Goal: Browse casually

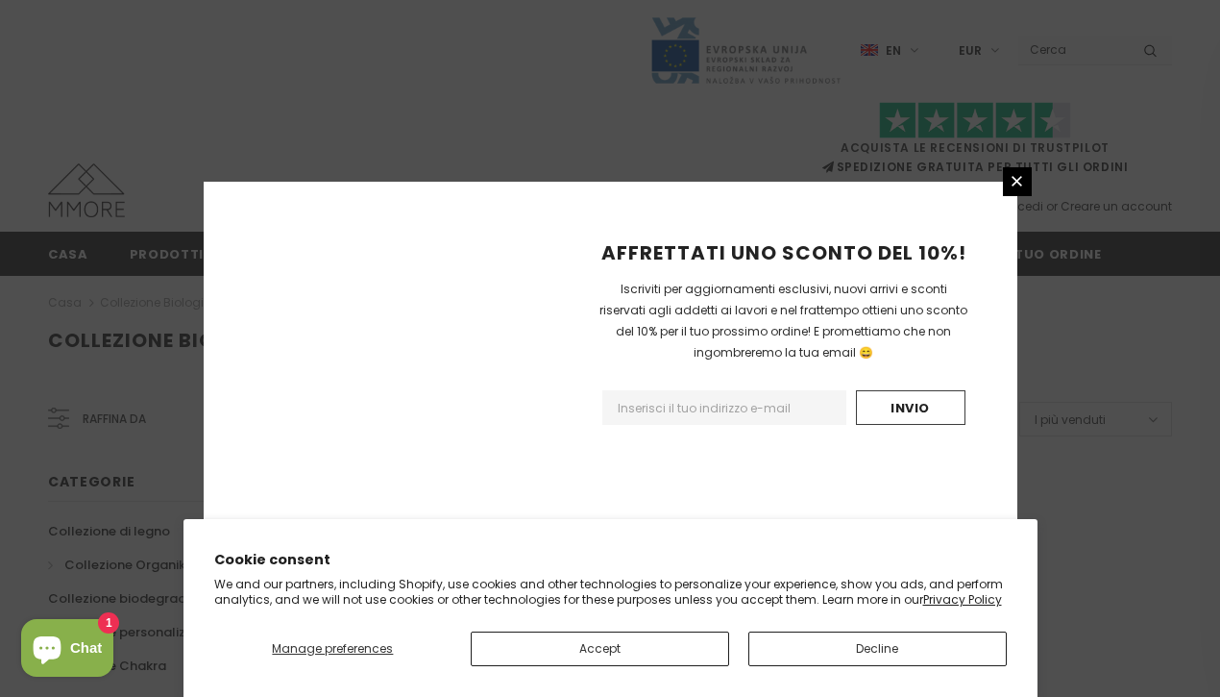
scroll to position [1313, 0]
